Goal: Feedback & Contribution: Submit feedback/report problem

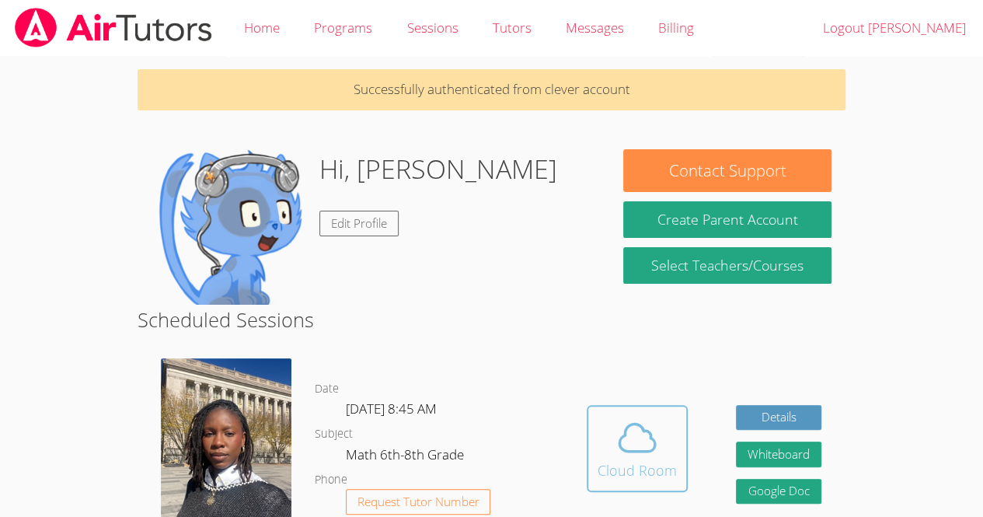
click at [623, 416] on icon at bounding box center [638, 438] width 44 height 44
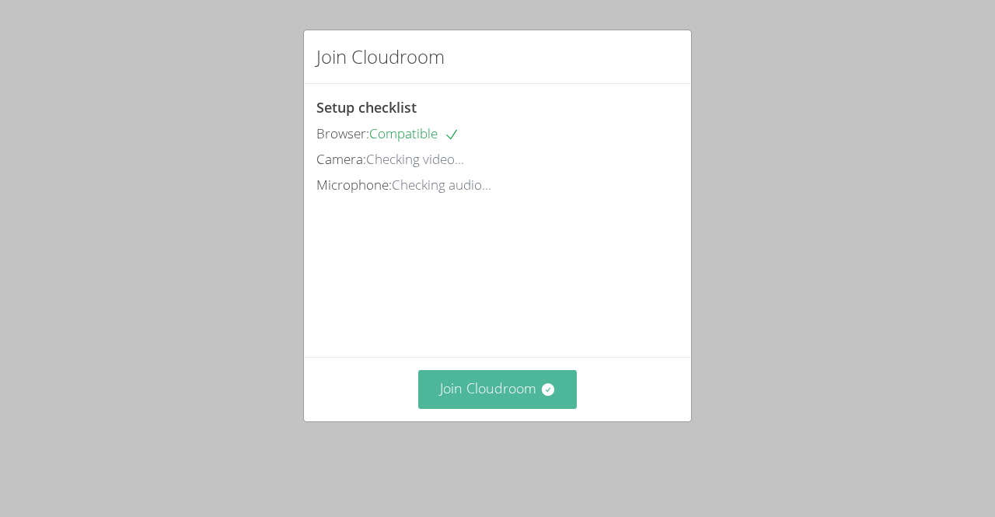
click at [520, 408] on button "Join Cloudroom" at bounding box center [497, 389] width 159 height 38
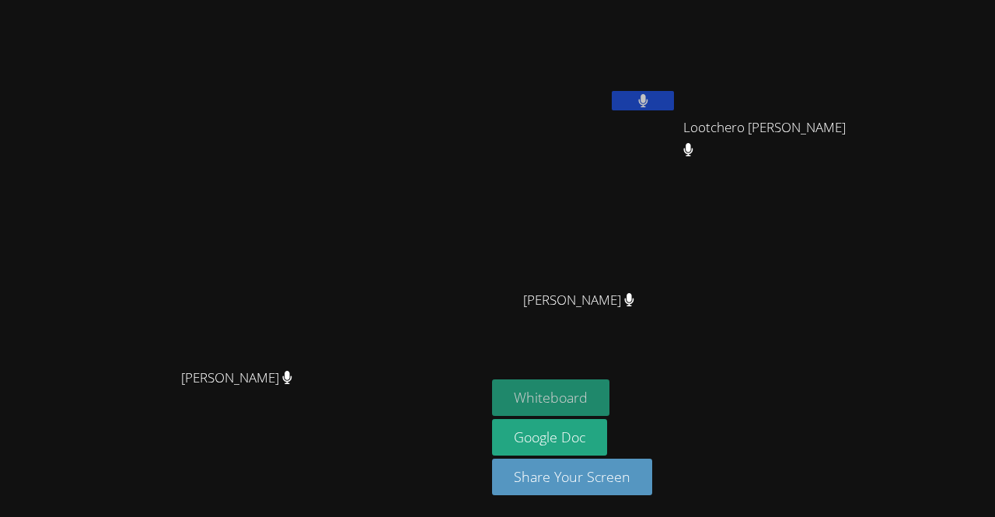
click at [543, 408] on button "Whiteboard" at bounding box center [550, 397] width 117 height 37
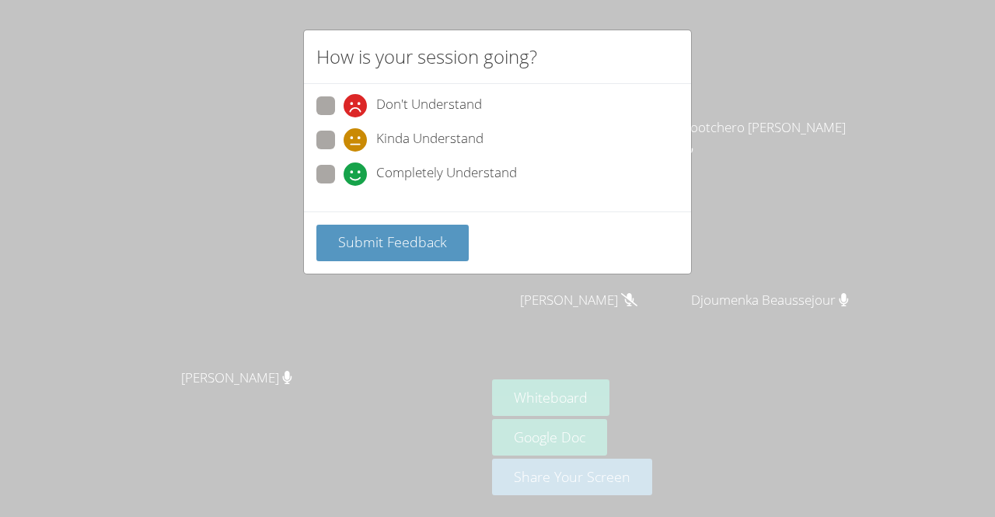
click at [344, 152] on span at bounding box center [344, 152] width 0 height 0
click at [344, 144] on input "Kinda Understand" at bounding box center [350, 137] width 13 height 13
radio input "true"
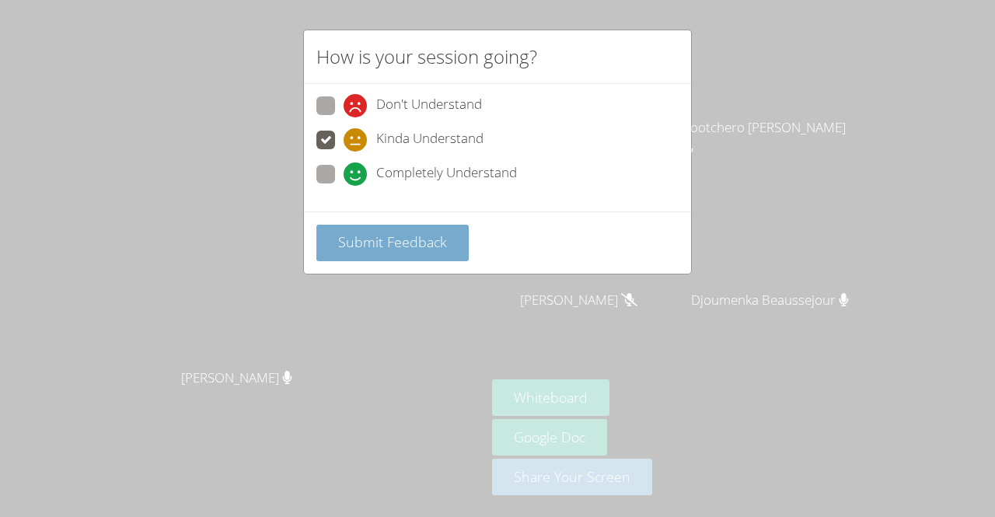
click at [414, 234] on span "Submit Feedback" at bounding box center [392, 241] width 109 height 19
